Goal: Transaction & Acquisition: Purchase product/service

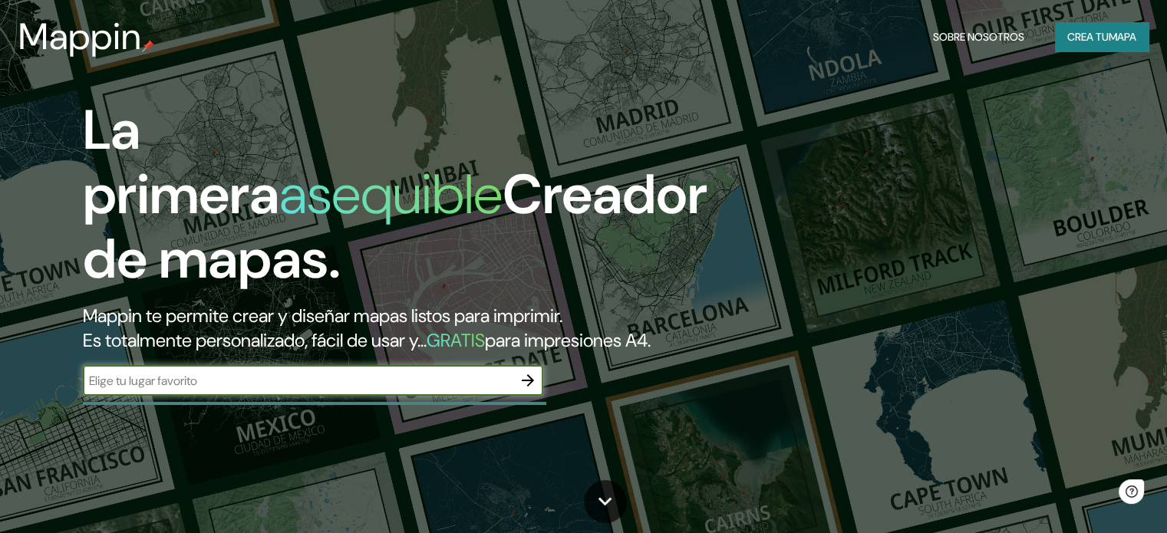
click at [138, 390] on input "text" at bounding box center [298, 381] width 430 height 18
type input "la plata"
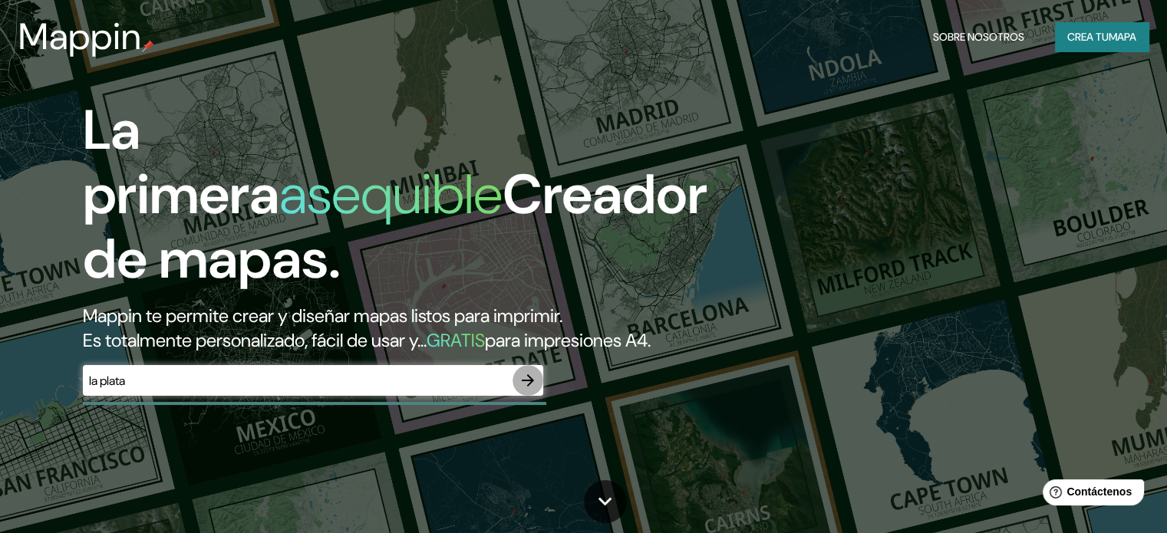
click at [532, 390] on icon "button" at bounding box center [528, 380] width 18 height 18
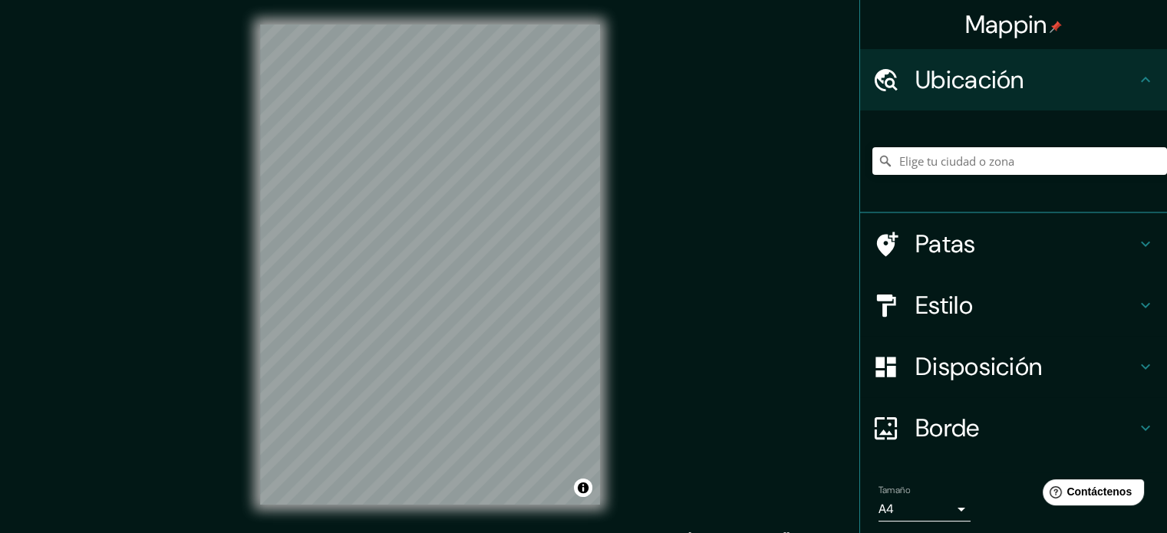
click at [663, 77] on div "Mappin Ubicación Patas Estilo Disposición Borde Elige un borde. Consejo : puede…" at bounding box center [583, 277] width 1167 height 554
click at [790, 266] on div "Mappin Ubicación Patas Estilo Disposición Borde Elige un borde. Consejo : puede…" at bounding box center [583, 277] width 1167 height 554
click at [823, 251] on div "Mappin Ubicación Patas Estilo Disposición Borde Elige un borde. Consejo : puede…" at bounding box center [583, 277] width 1167 height 554
click at [230, 202] on div "Mappin Ubicación Patas Estilo Disposición Borde Elige un borde. Consejo : puede…" at bounding box center [583, 277] width 1167 height 554
click at [991, 297] on h4 "Estilo" at bounding box center [1025, 305] width 221 height 31
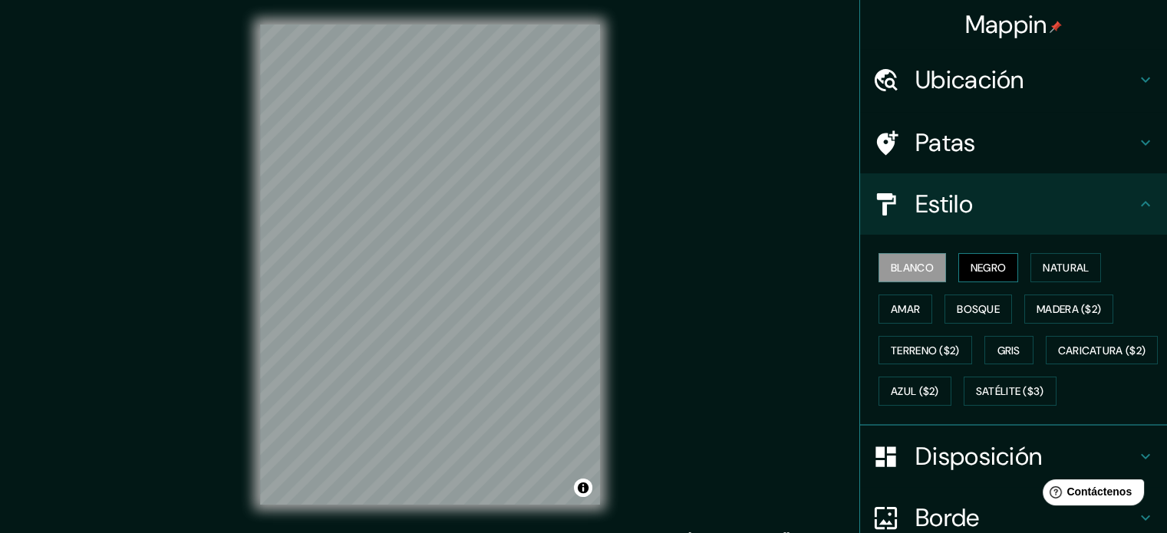
click at [976, 262] on font "Negro" at bounding box center [989, 268] width 36 height 14
click at [957, 311] on font "Bosque" at bounding box center [978, 309] width 43 height 14
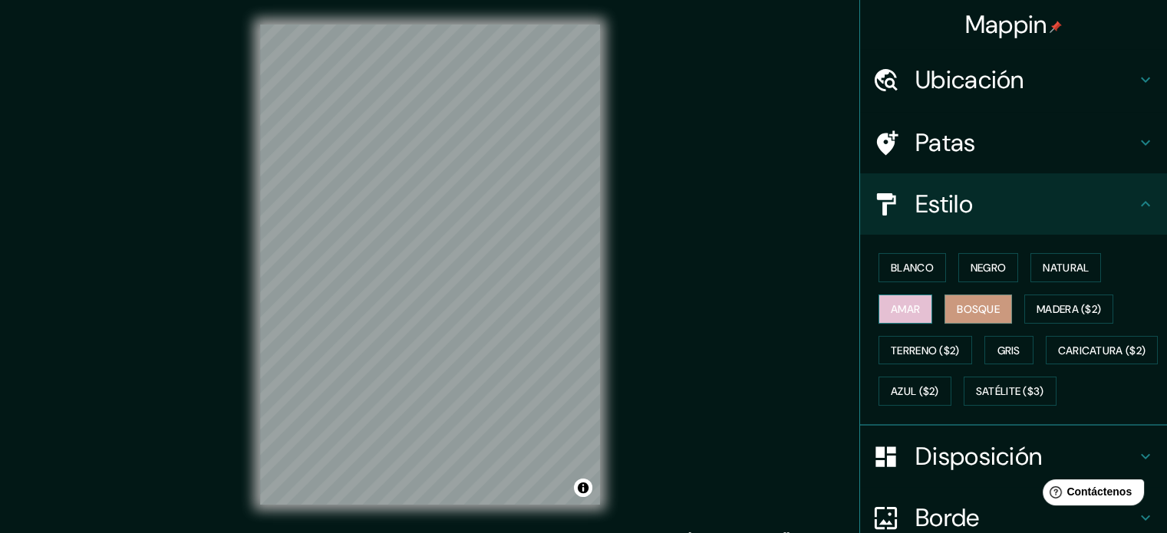
click at [891, 310] on font "Amar" at bounding box center [905, 309] width 29 height 14
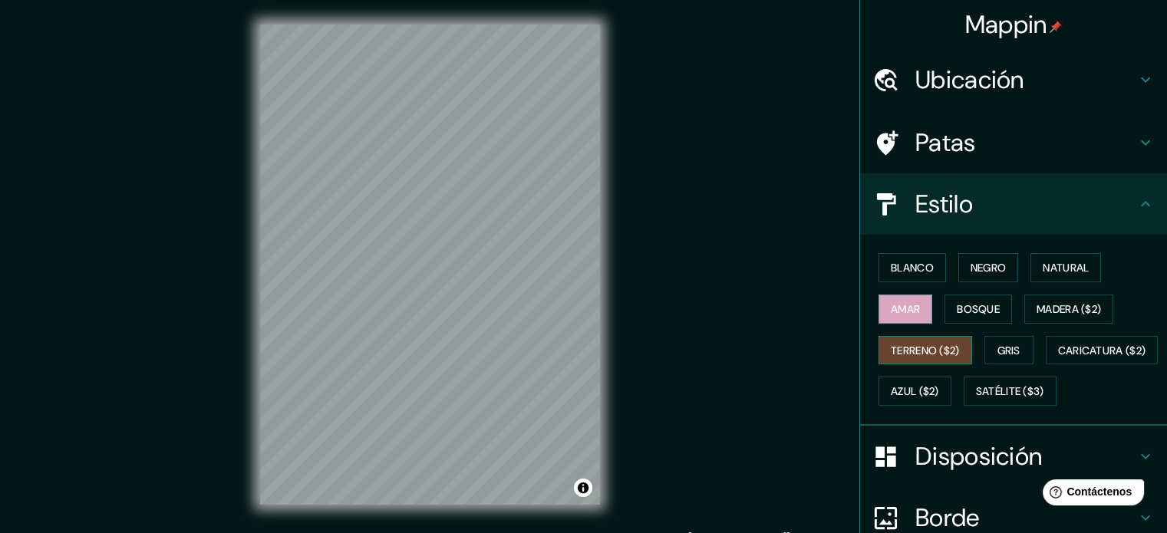
click at [879, 351] on button "Terreno ($2)" at bounding box center [926, 350] width 94 height 29
click at [1058, 358] on font "Caricatura ($2)" at bounding box center [1102, 351] width 88 height 14
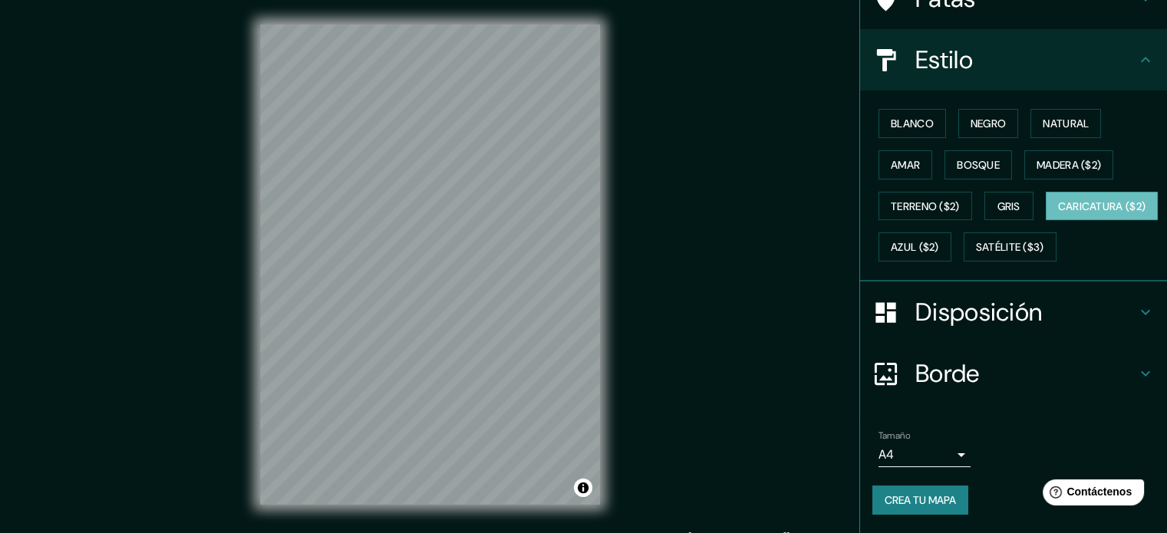
scroll to position [181, 0]
click at [987, 321] on font "Disposición" at bounding box center [978, 312] width 127 height 32
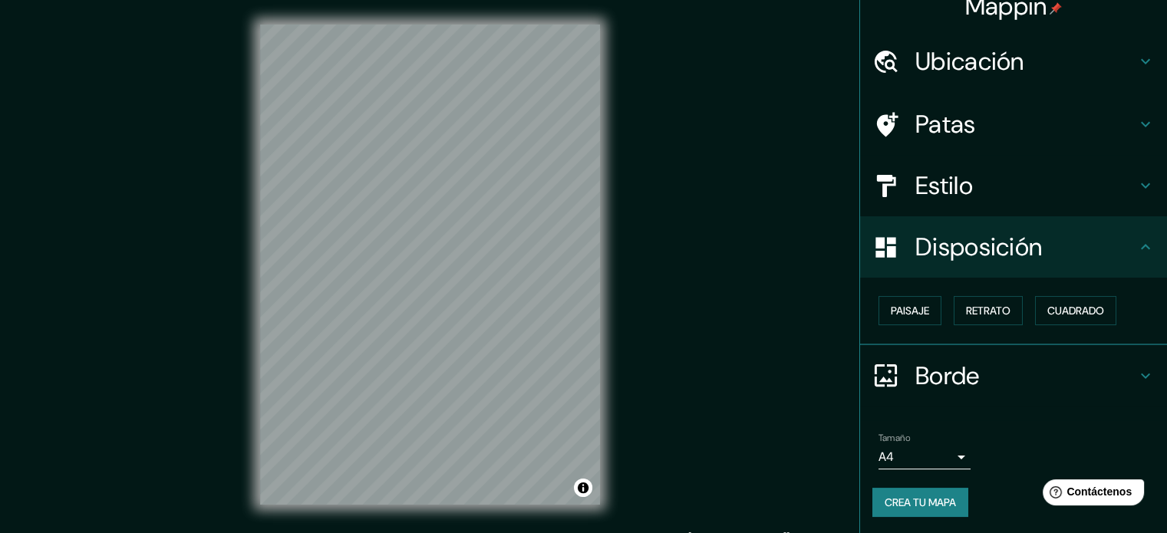
scroll to position [20, 0]
